Goal: Use online tool/utility

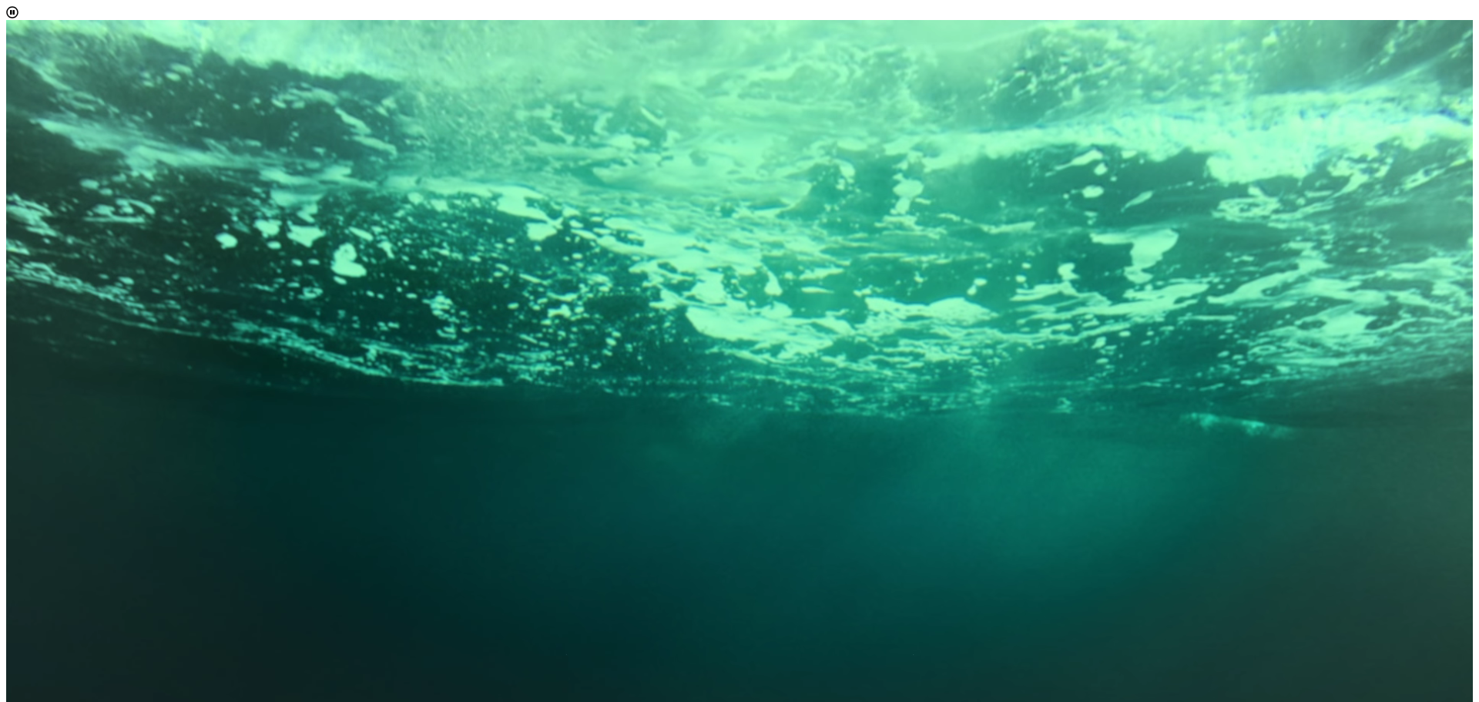
scroll to position [8, 71]
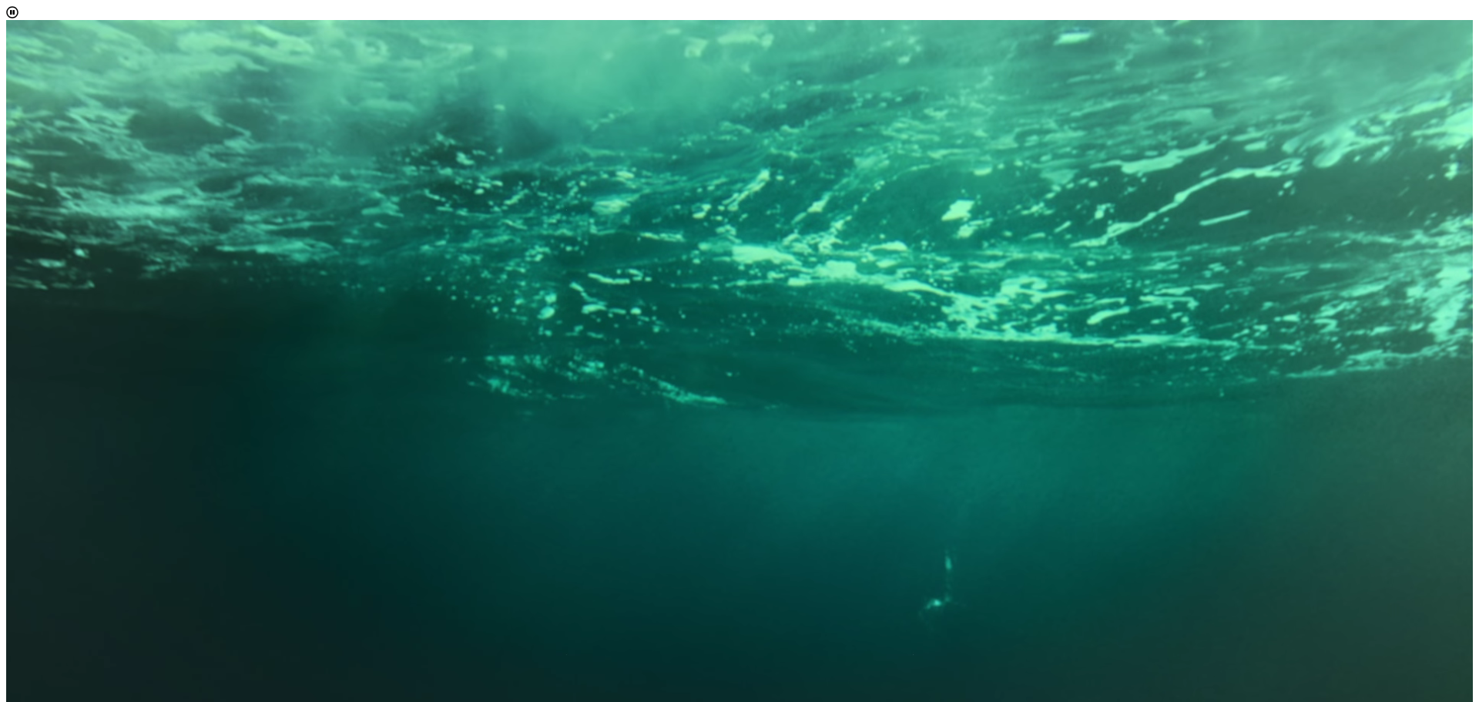
scroll to position [154, 0]
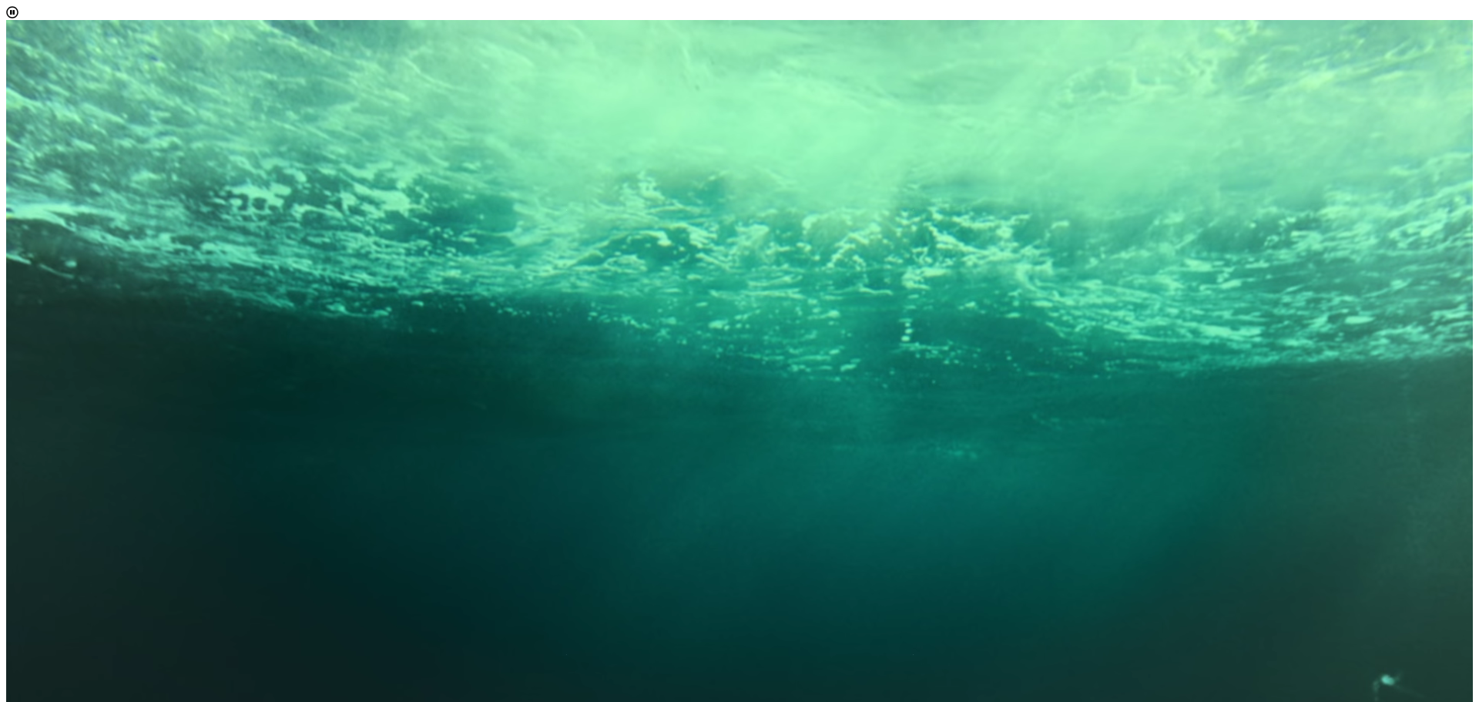
scroll to position [771, 0]
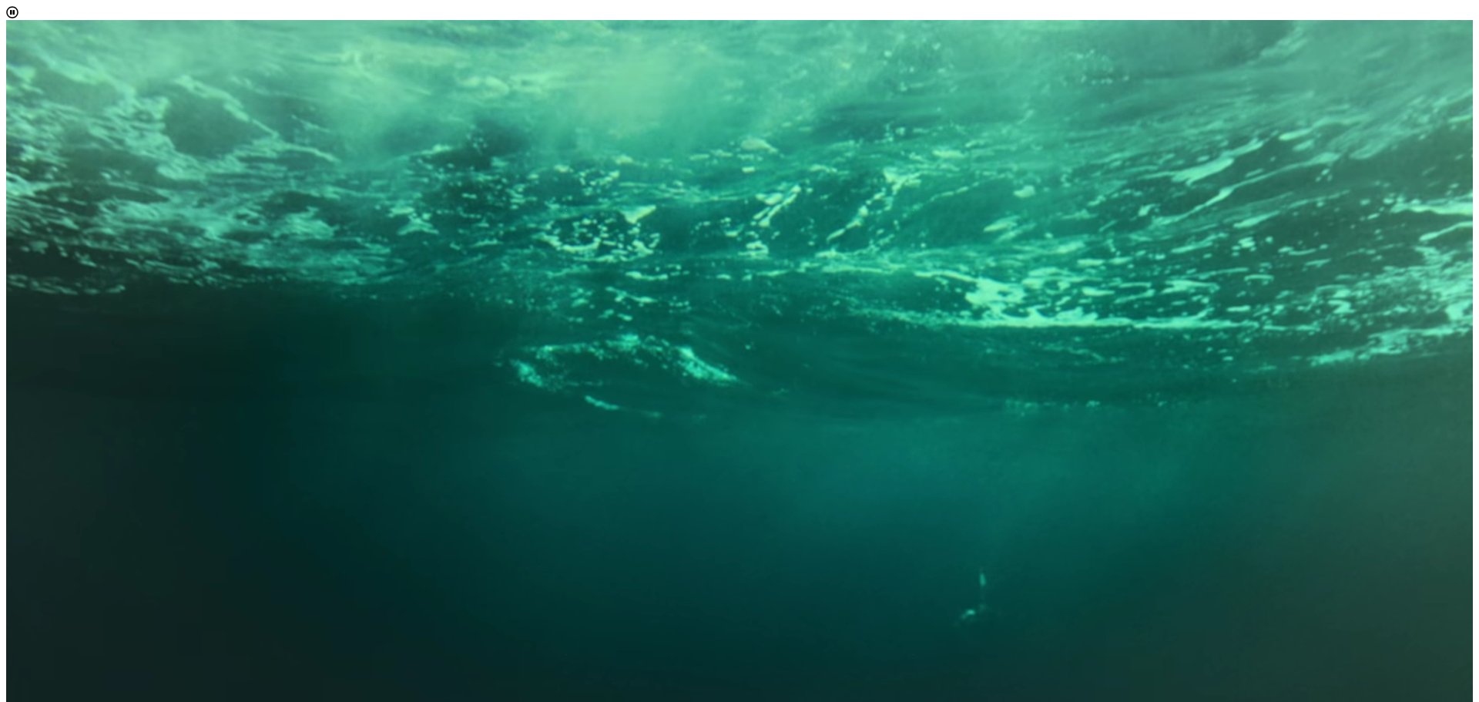
scroll to position [134, 0]
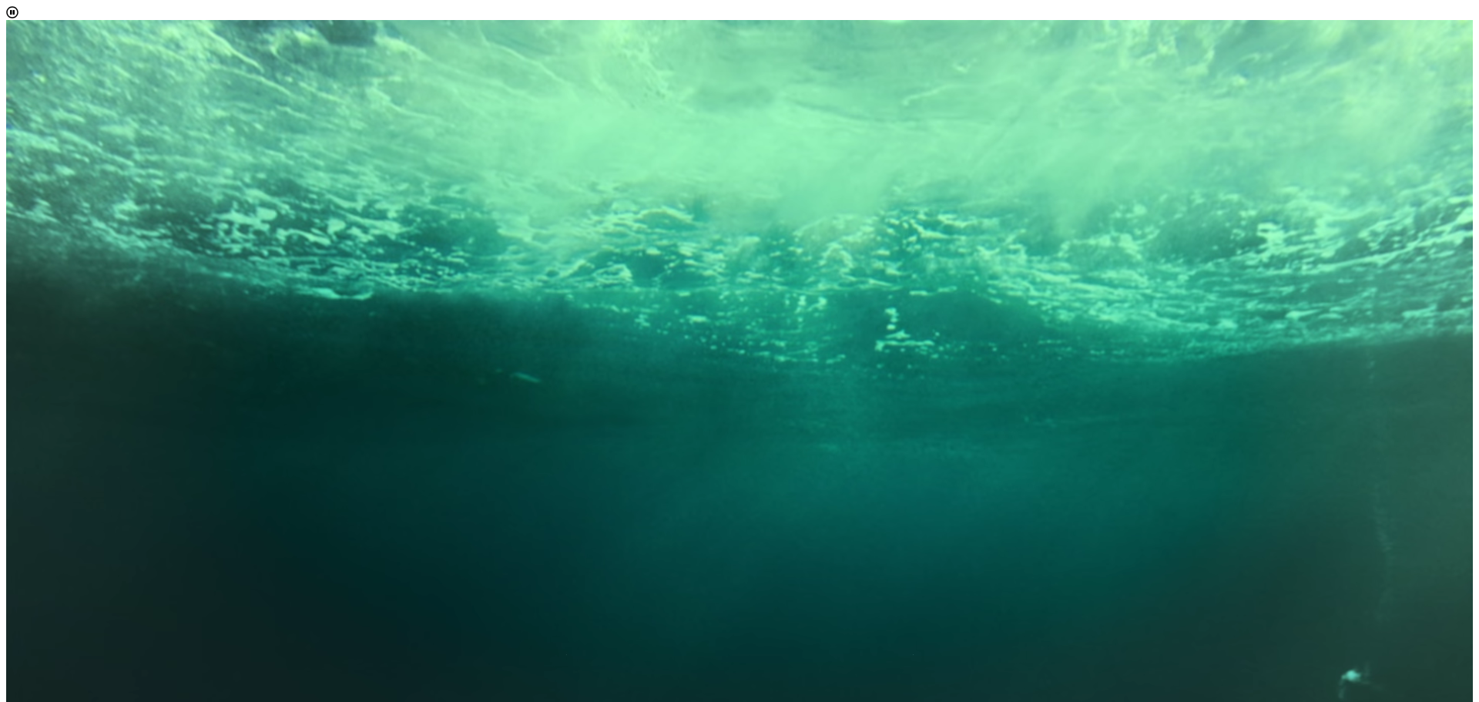
scroll to position [89, 0]
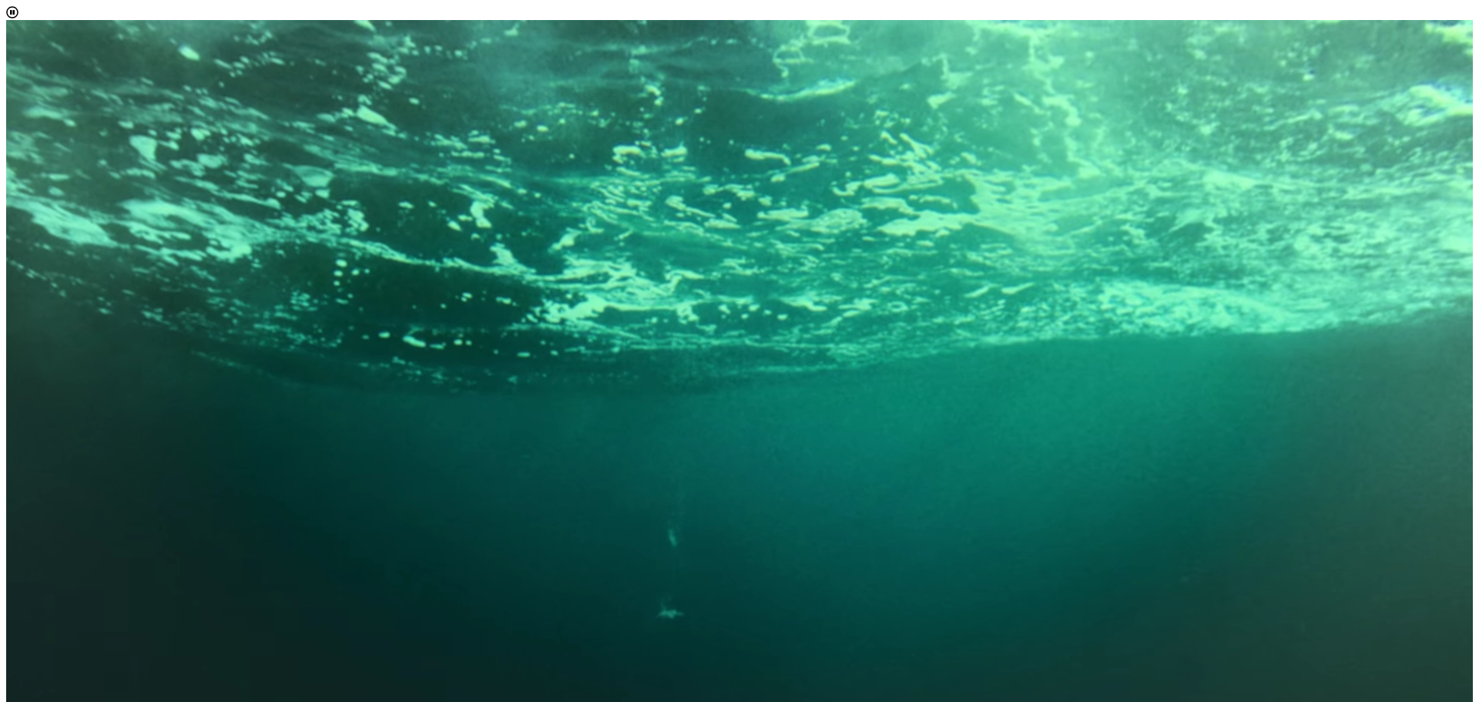
scroll to position [771, 0]
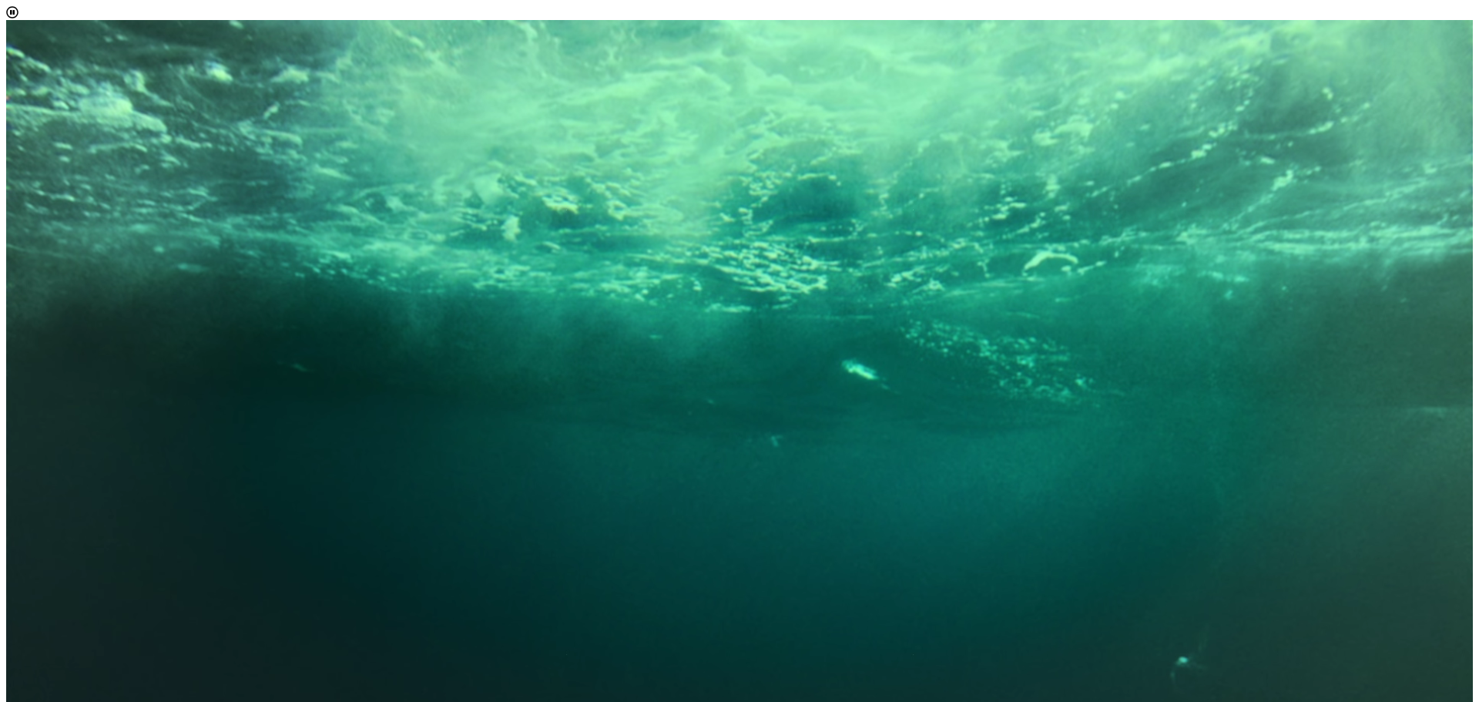
scroll to position [1002, 0]
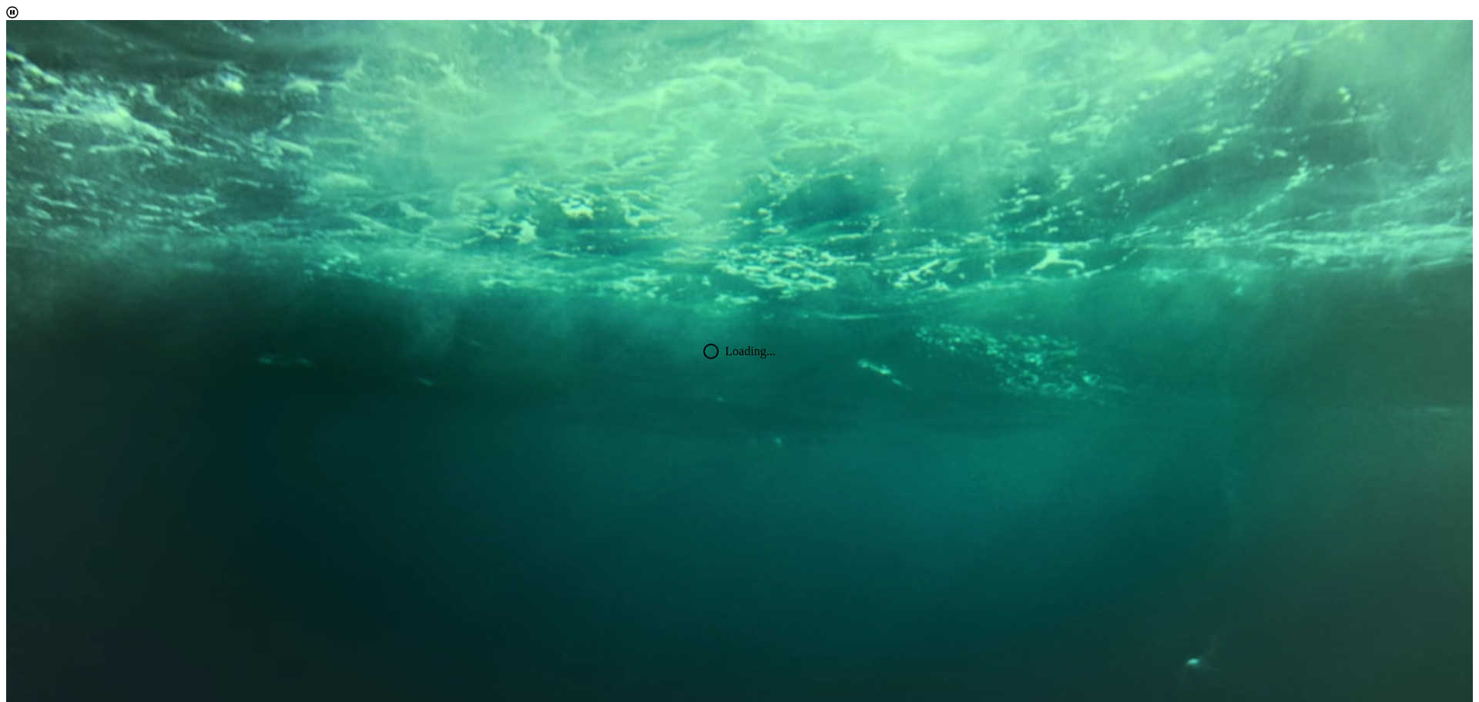
scroll to position [89, 0]
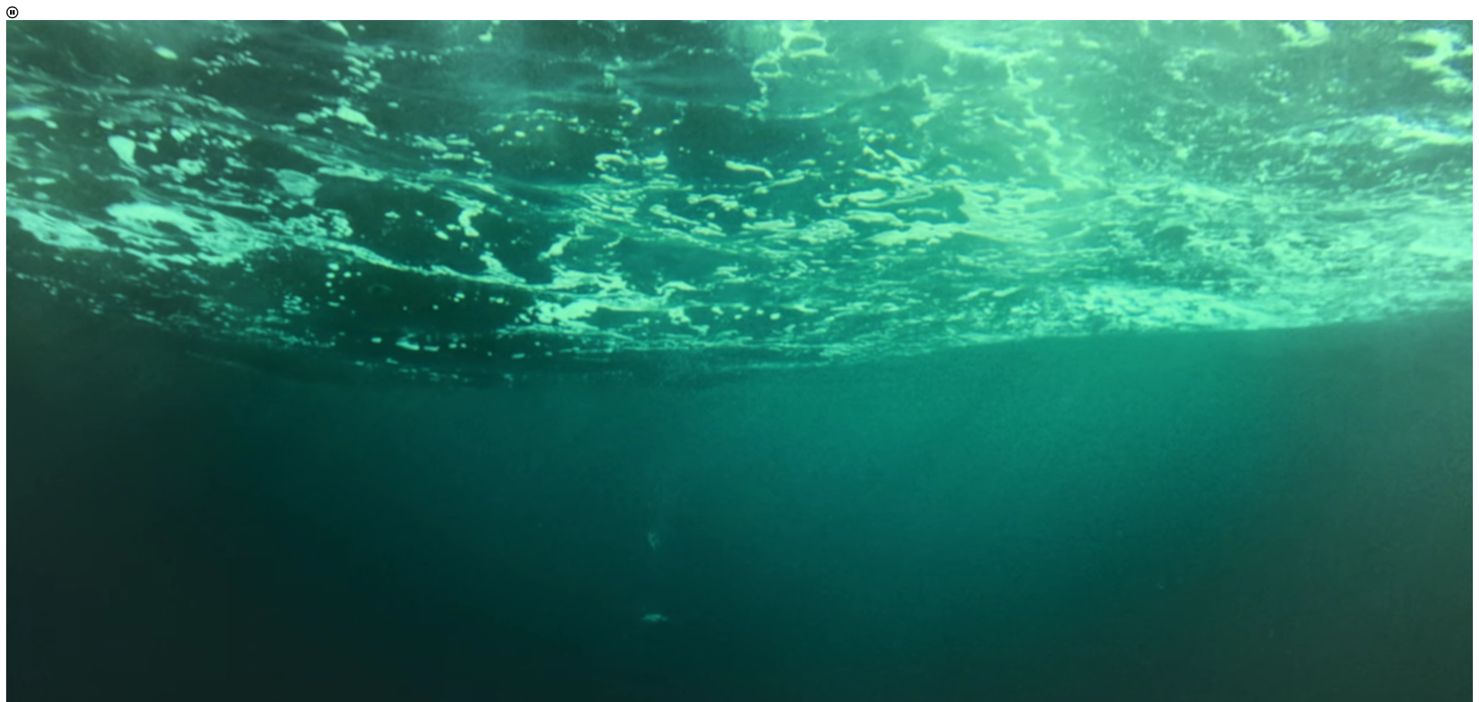
scroll to position [1002, 0]
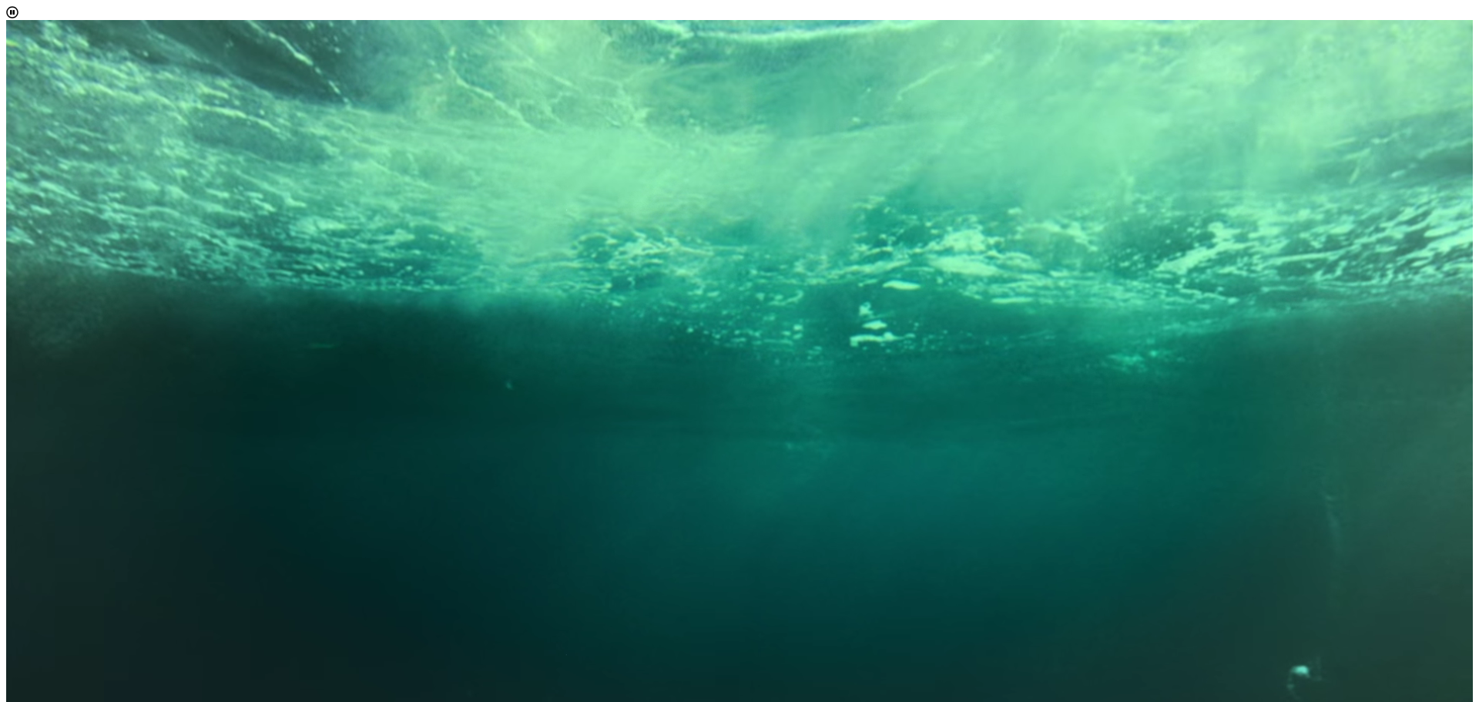
scroll to position [771, 0]
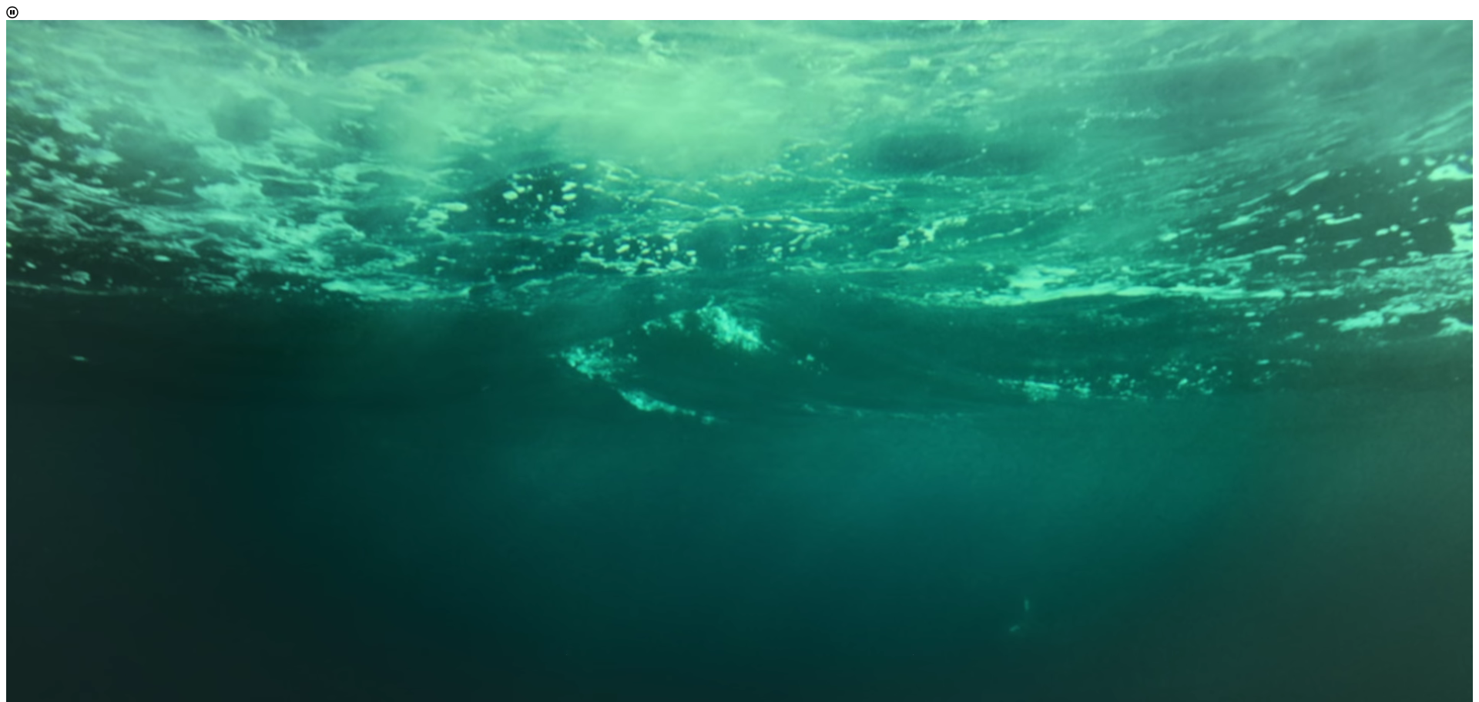
scroll to position [190, 0]
